Goal: Task Accomplishment & Management: Manage account settings

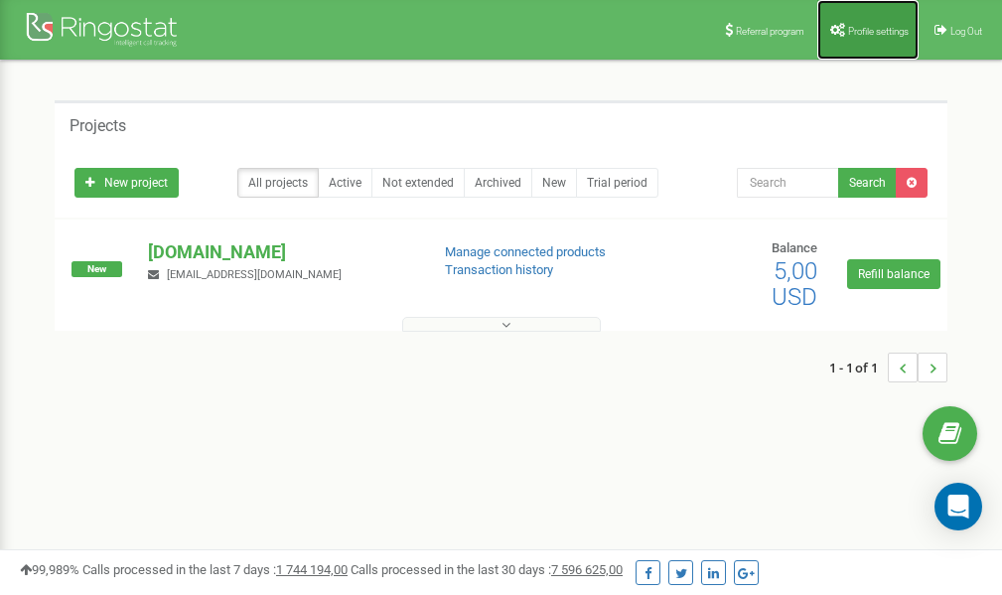
click at [848, 24] on link "Profile settings" at bounding box center [867, 30] width 101 height 60
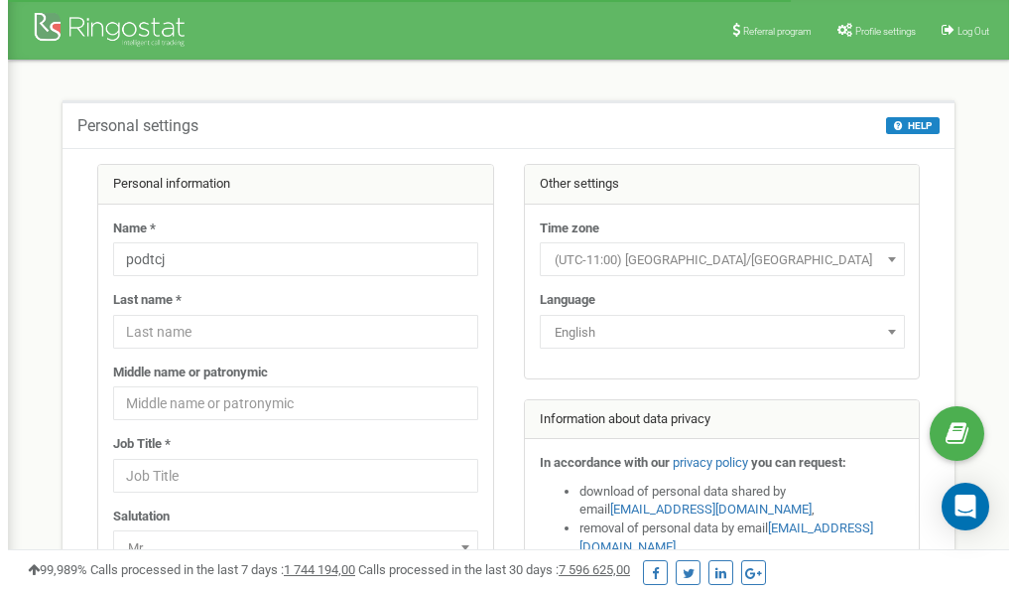
scroll to position [99, 0]
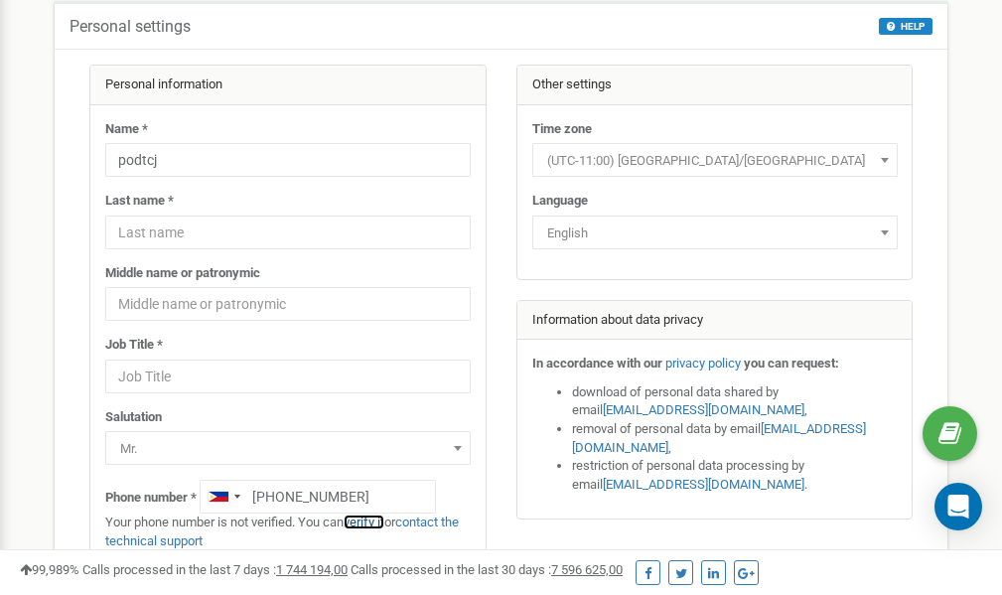
click at [377, 518] on link "verify it" at bounding box center [363, 521] width 41 height 15
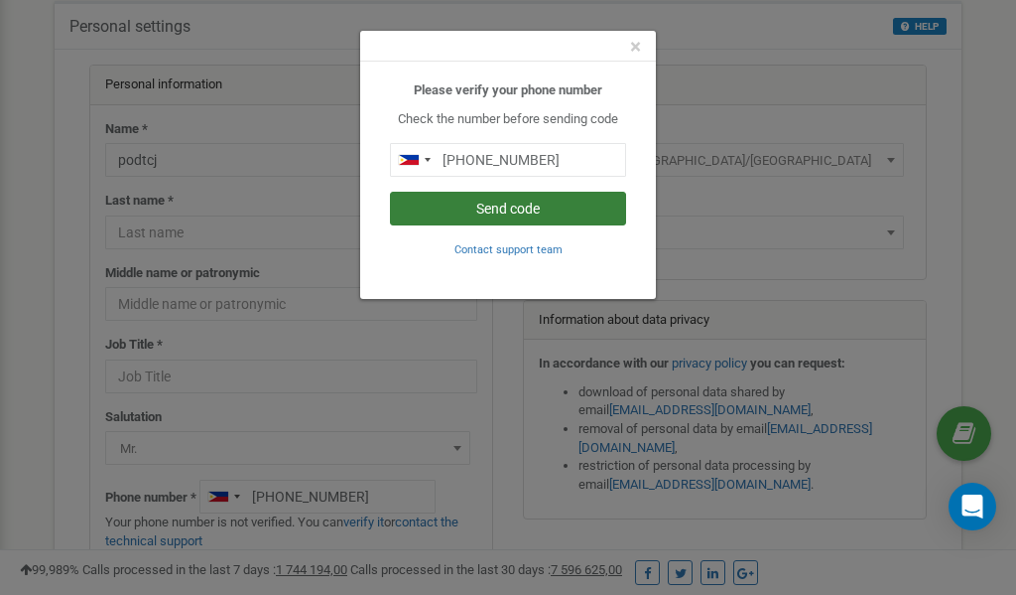
click at [506, 208] on button "Send code" at bounding box center [508, 209] width 236 height 34
